Goal: Task Accomplishment & Management: Manage account settings

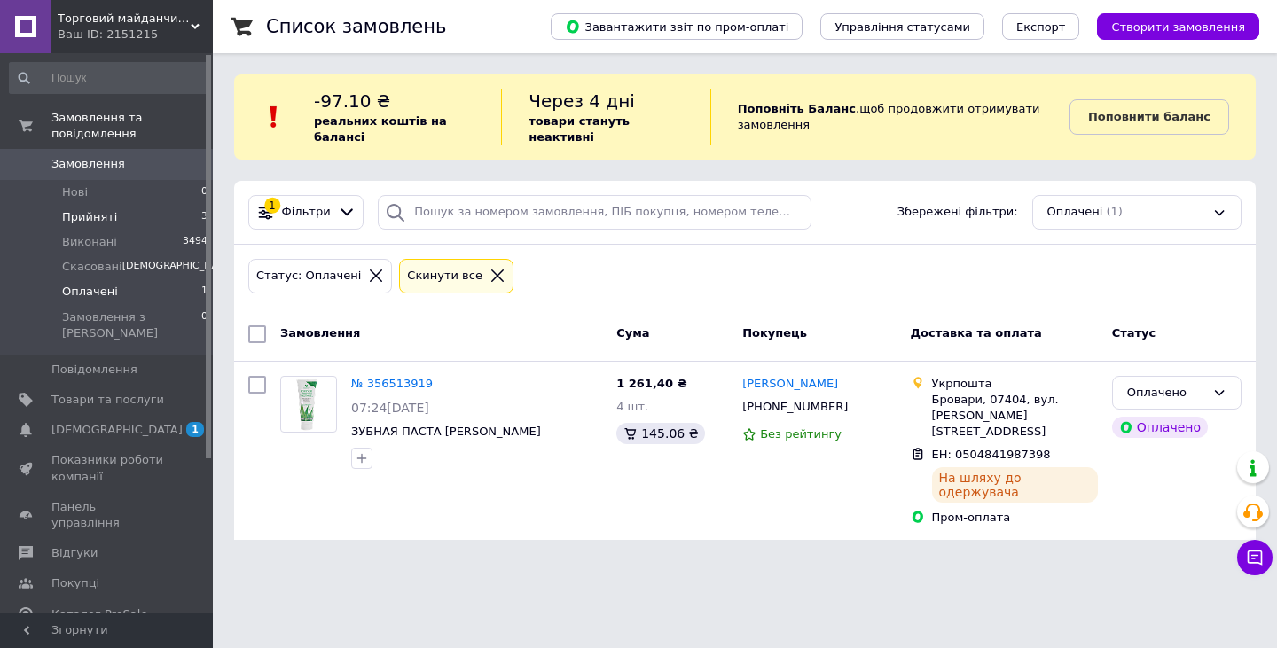
click at [176, 205] on li "Прийняті 3" at bounding box center [109, 217] width 218 height 25
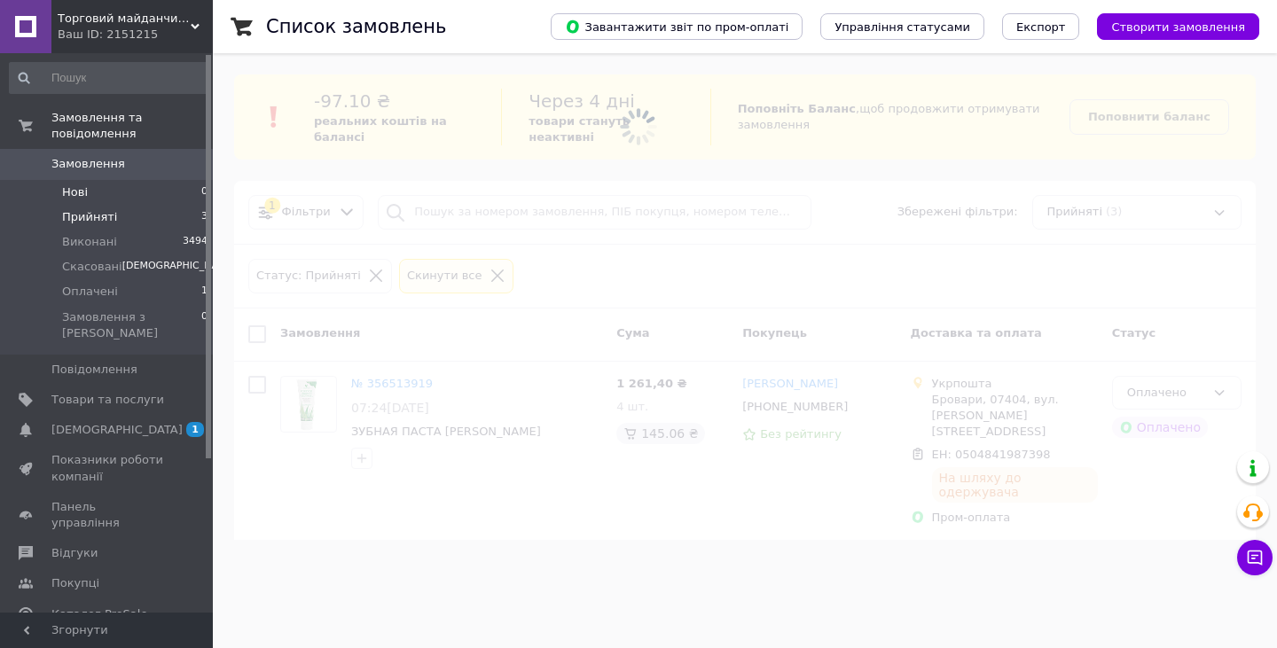
click at [178, 180] on li "Нові 0" at bounding box center [109, 192] width 218 height 25
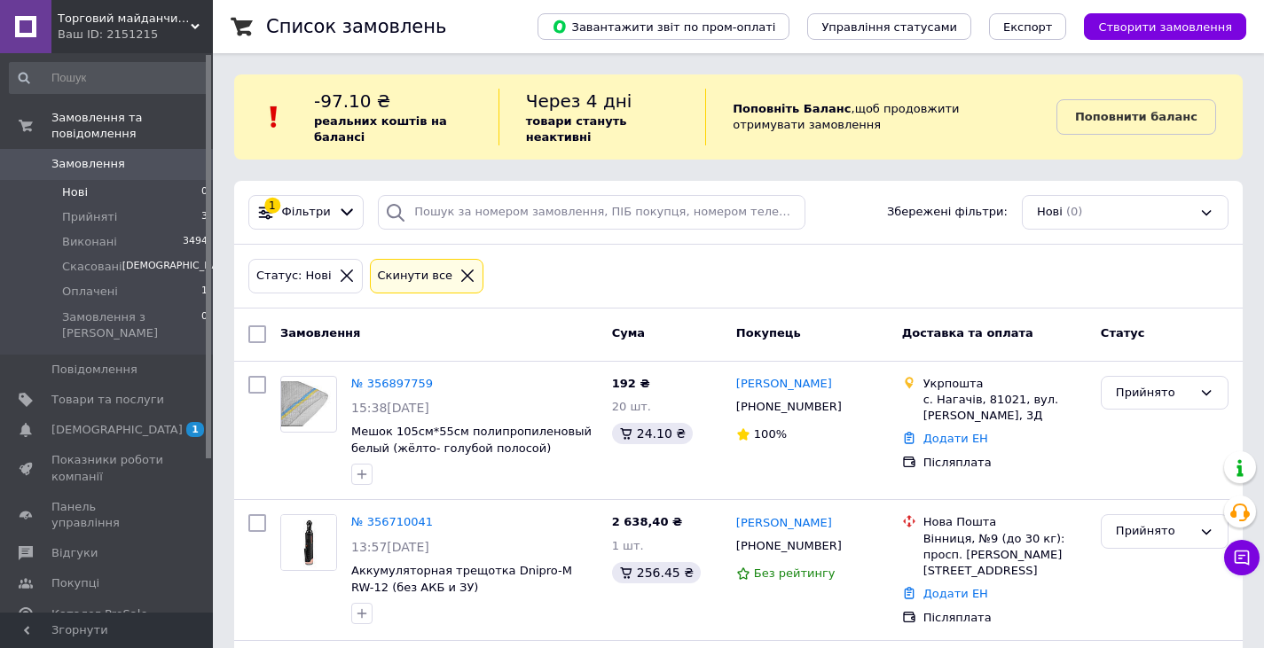
click at [184, 34] on div "Ваш ID: 2151215" at bounding box center [135, 35] width 155 height 16
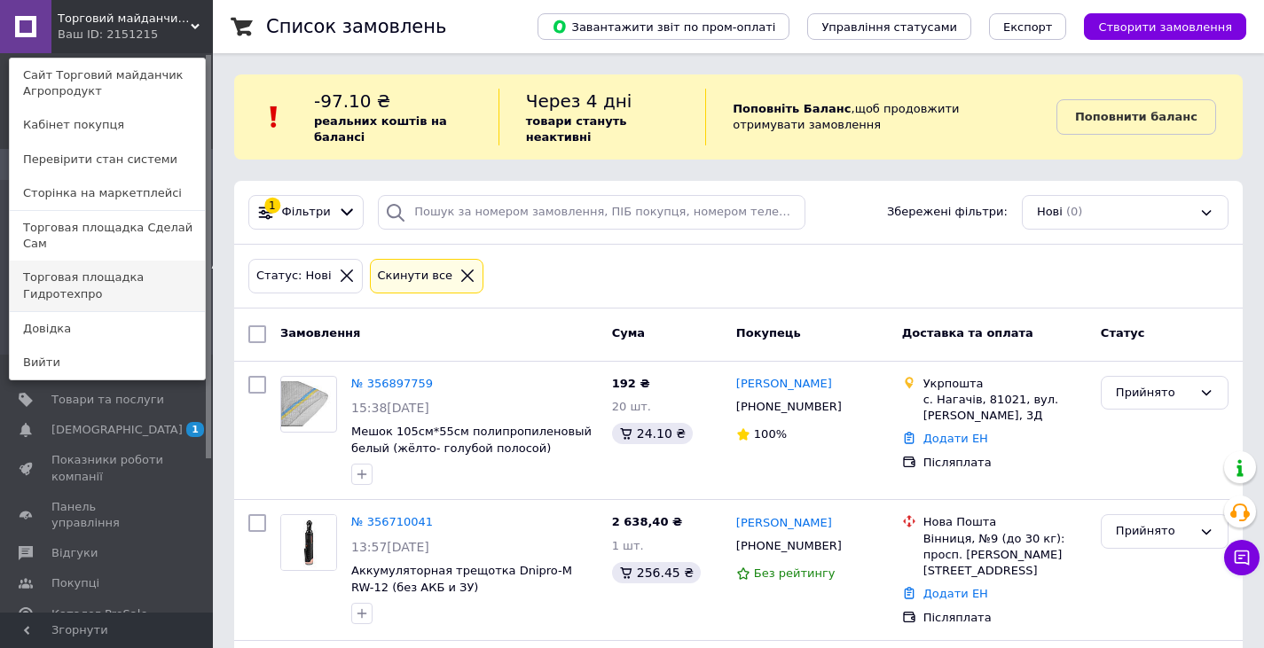
click at [182, 269] on link "Торговая площадка Гидротехпро" at bounding box center [107, 286] width 195 height 50
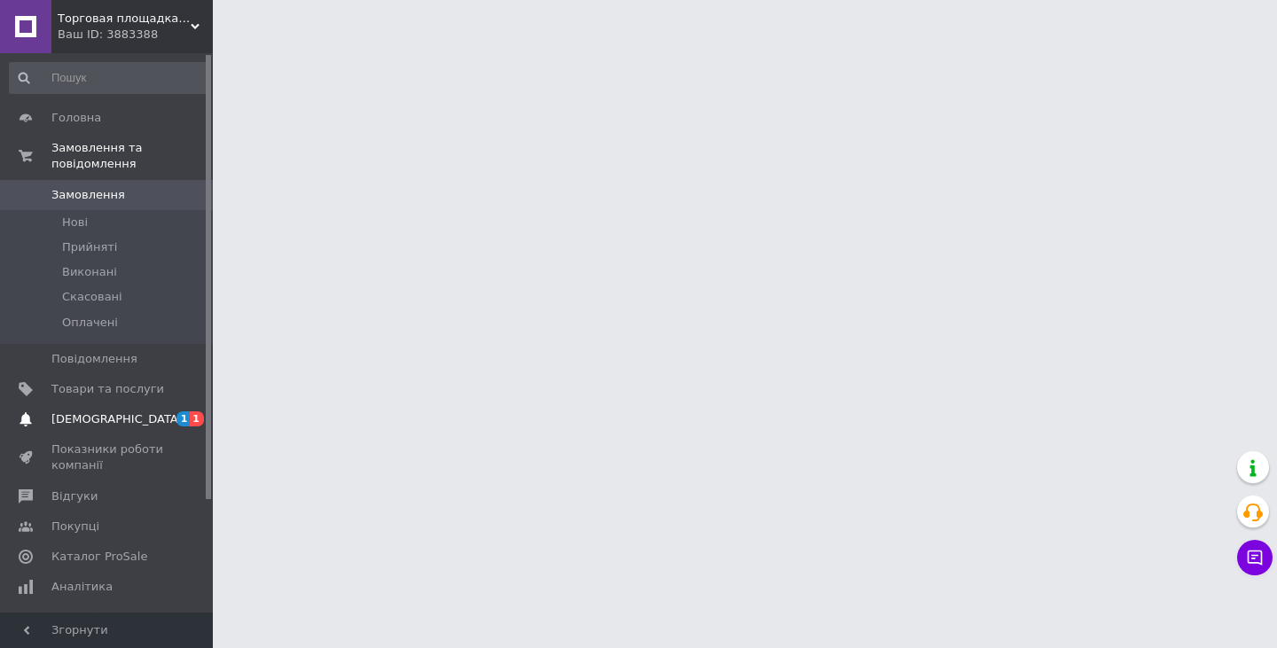
click at [157, 412] on span "[DEMOGRAPHIC_DATA]" at bounding box center [107, 420] width 113 height 16
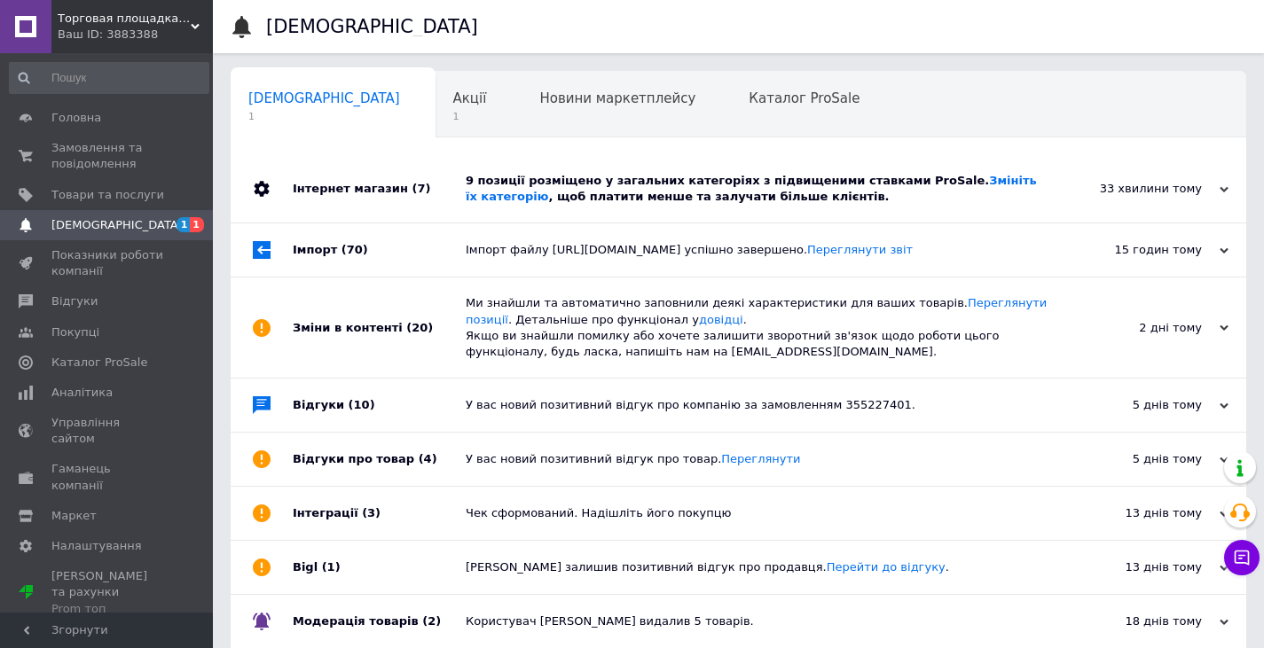
click at [517, 200] on div "9 позиції розміщено у загальних категоріях з підвищеними ставками ProSale. Змін…" at bounding box center [758, 189] width 585 height 32
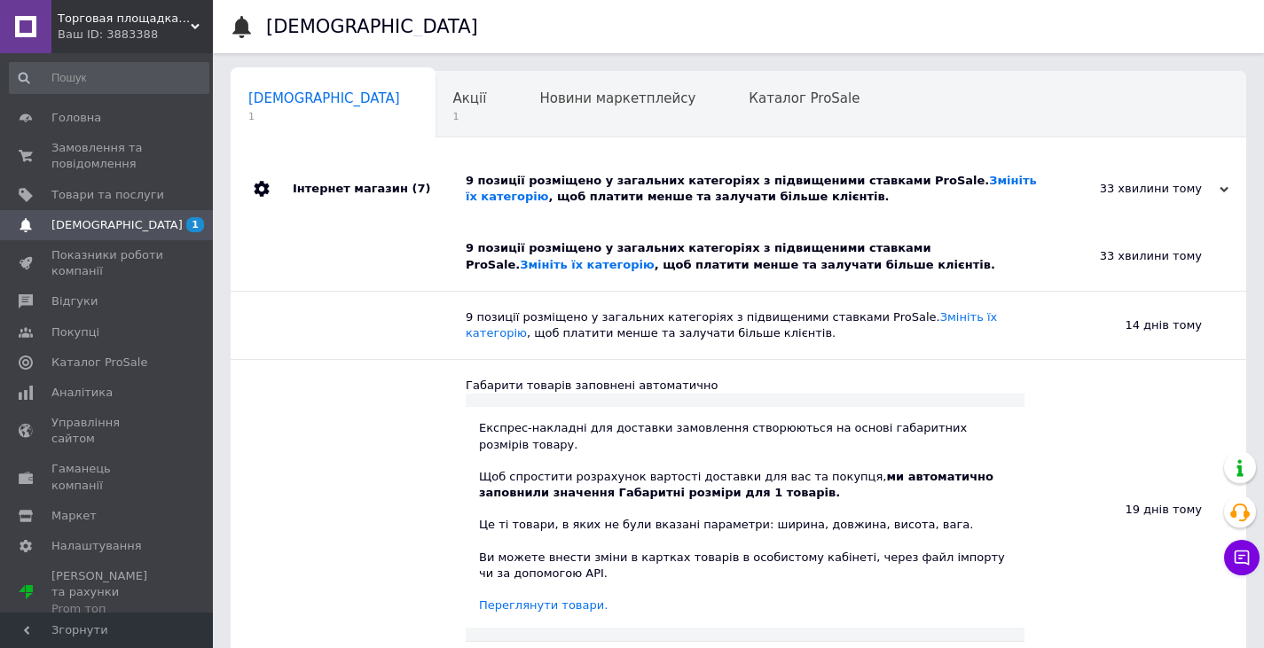
click at [189, 24] on span "Торговая площадка Гидротехпро" at bounding box center [124, 19] width 133 height 16
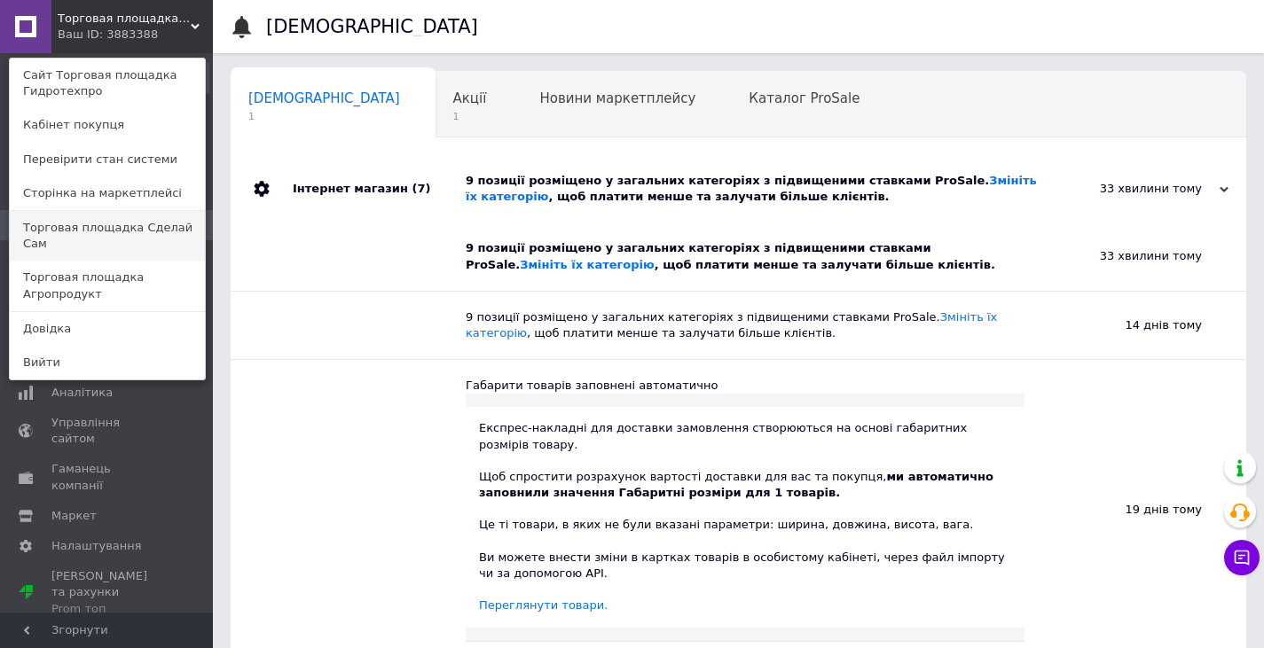
click at [155, 213] on link "Торговая площадка Сделай Сам" at bounding box center [107, 236] width 195 height 50
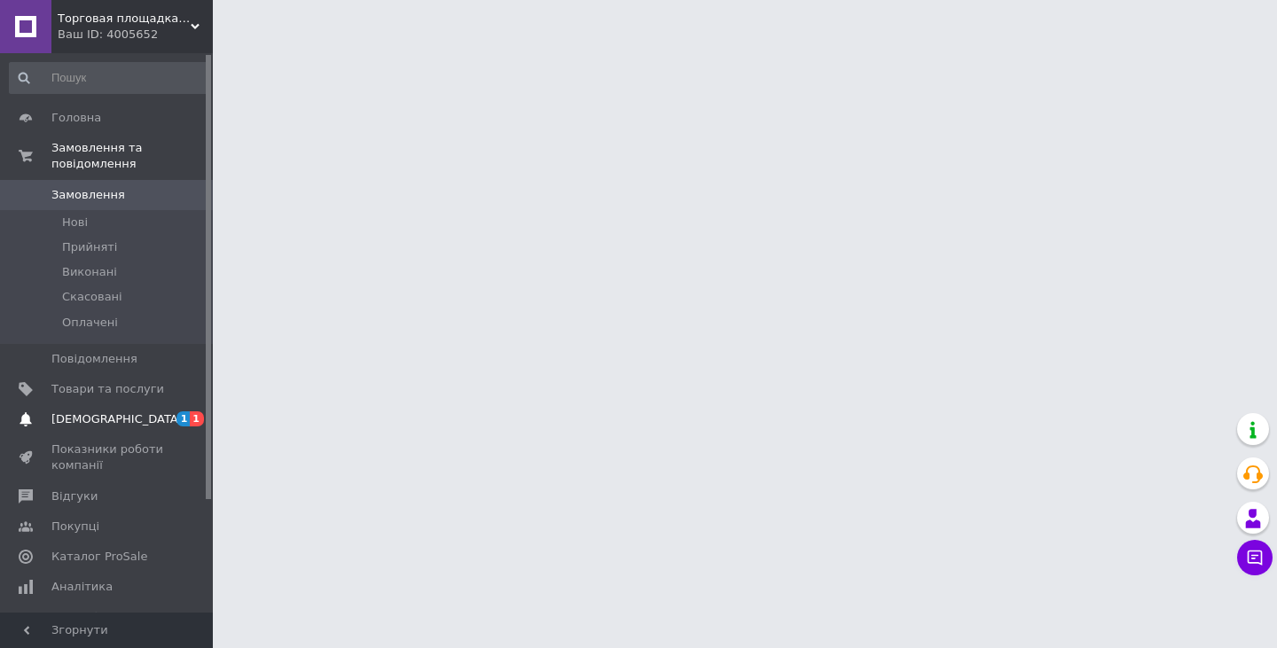
click at [175, 412] on span "1 1" at bounding box center [188, 420] width 49 height 16
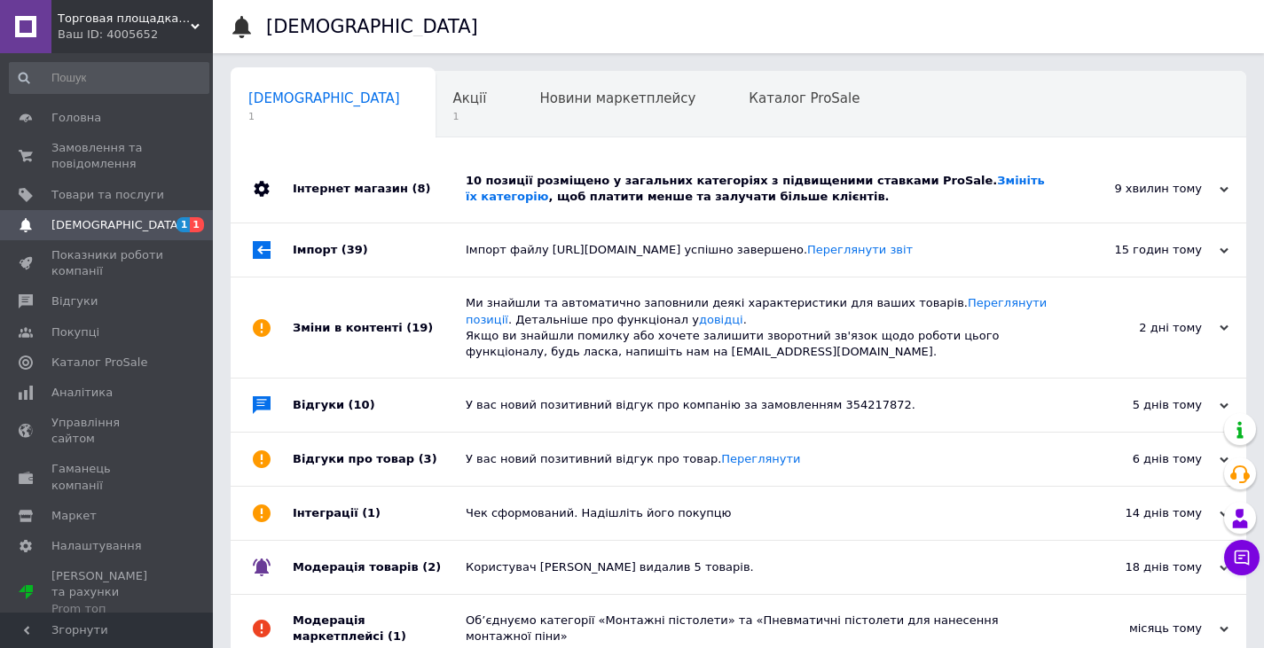
click at [612, 184] on div "10 позиції розміщено у загальних категоріях з підвищеними ставками ProSale. Змі…" at bounding box center [758, 189] width 585 height 32
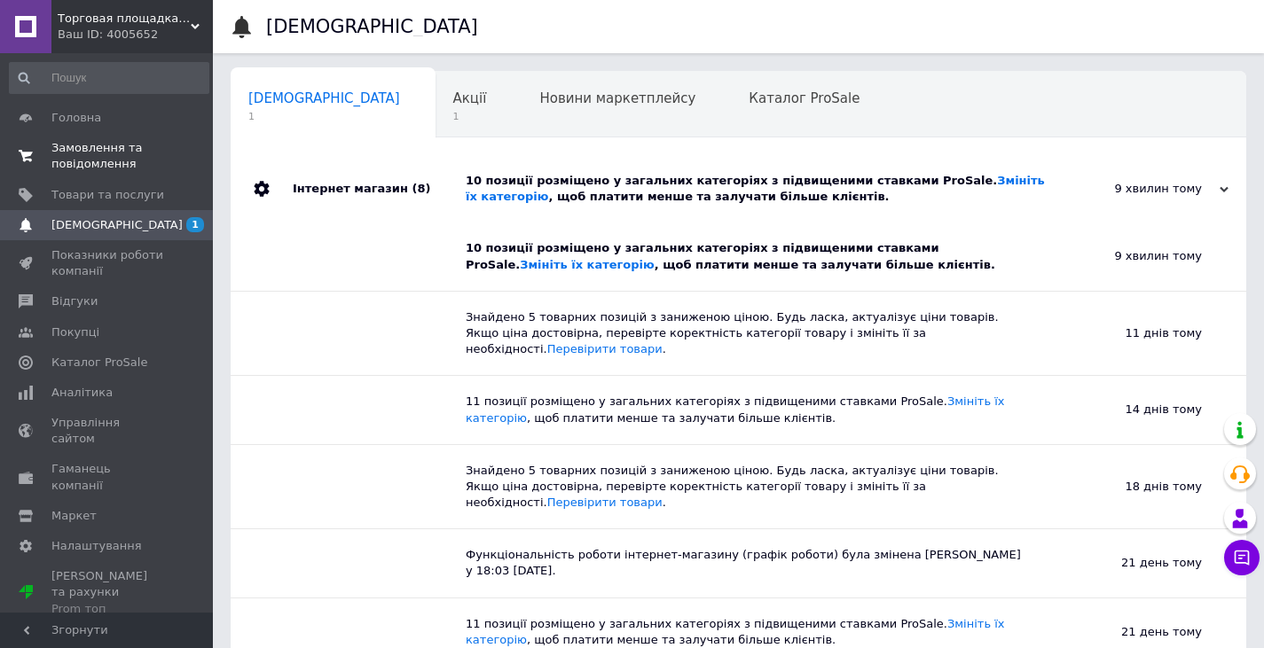
click at [120, 149] on span "Замовлення та повідомлення" at bounding box center [107, 156] width 113 height 32
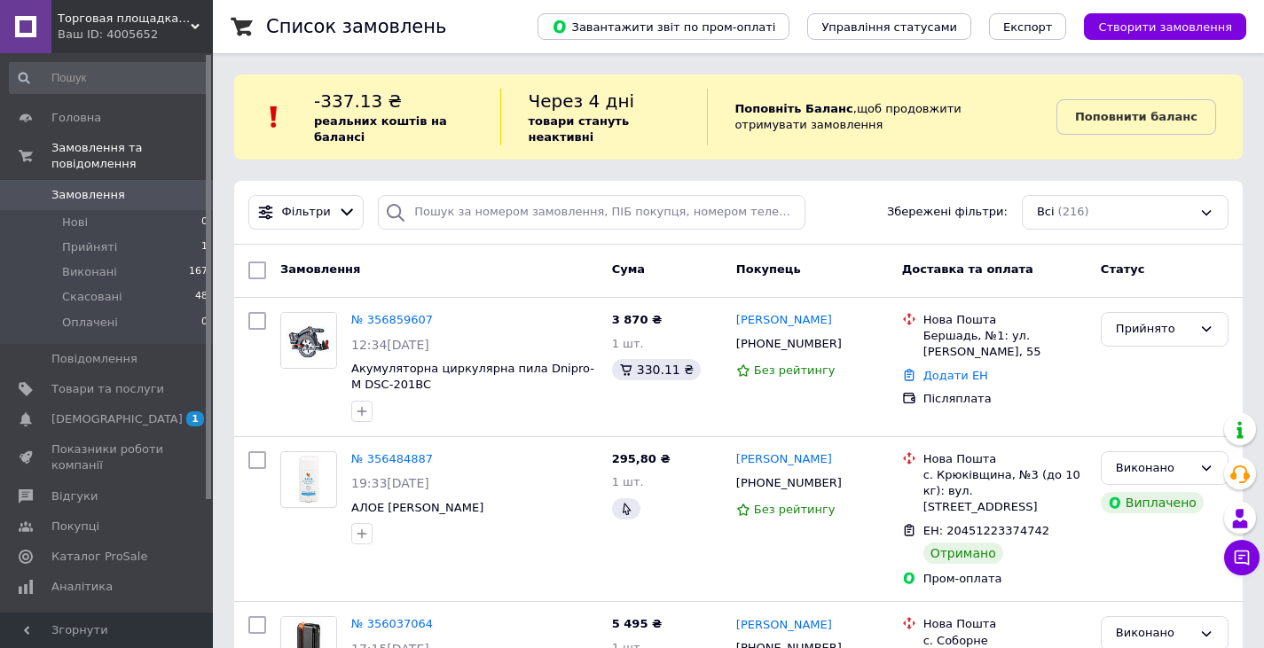
click at [191, 30] on icon at bounding box center [195, 26] width 9 height 9
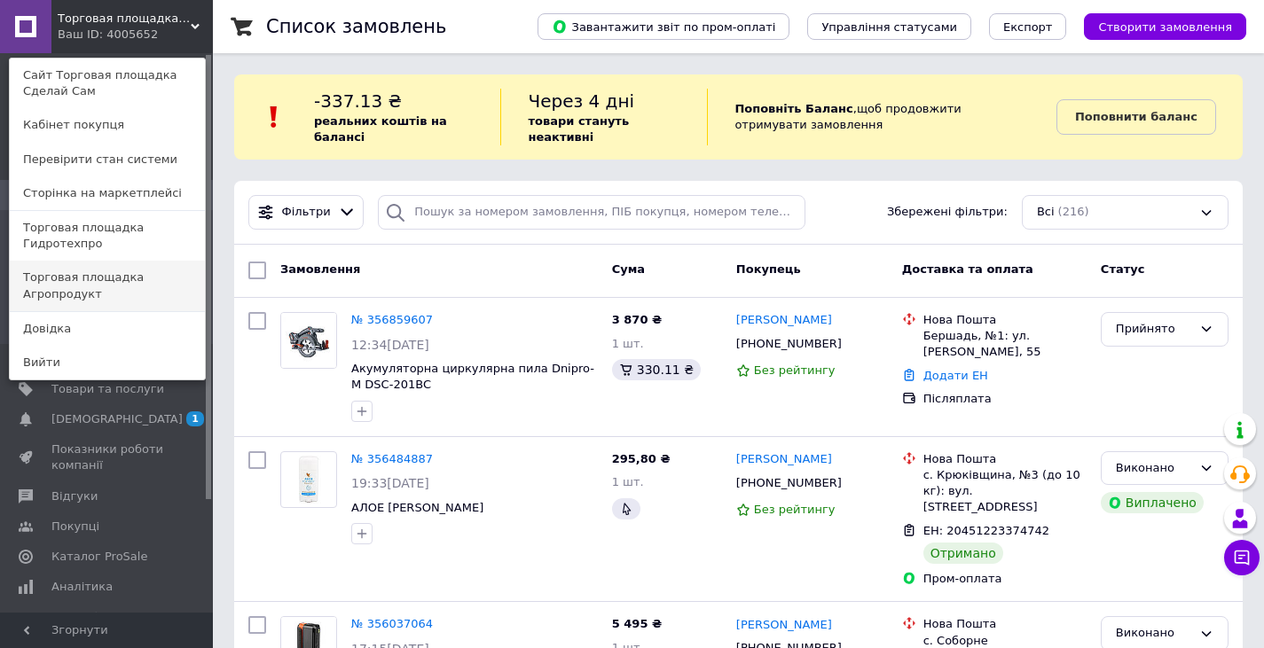
click at [186, 261] on link "Торговая площадка Агропродукт" at bounding box center [107, 286] width 195 height 50
